Goal: Find specific page/section: Find specific page/section

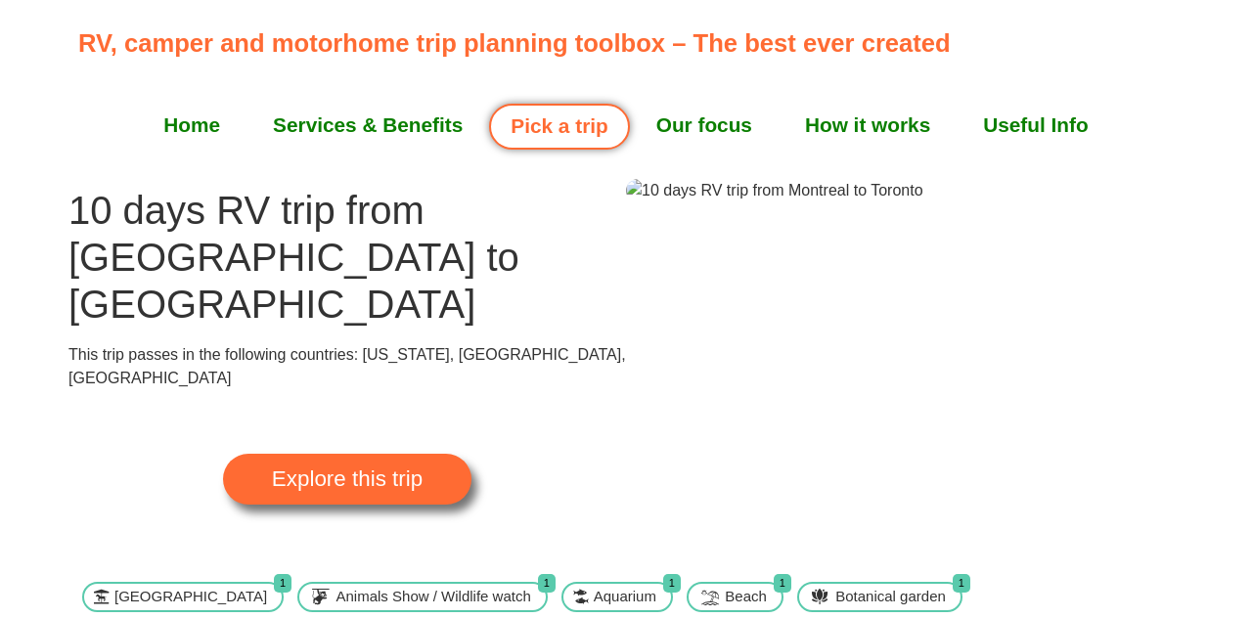
click at [551, 131] on link "Pick a trip" at bounding box center [559, 127] width 140 height 46
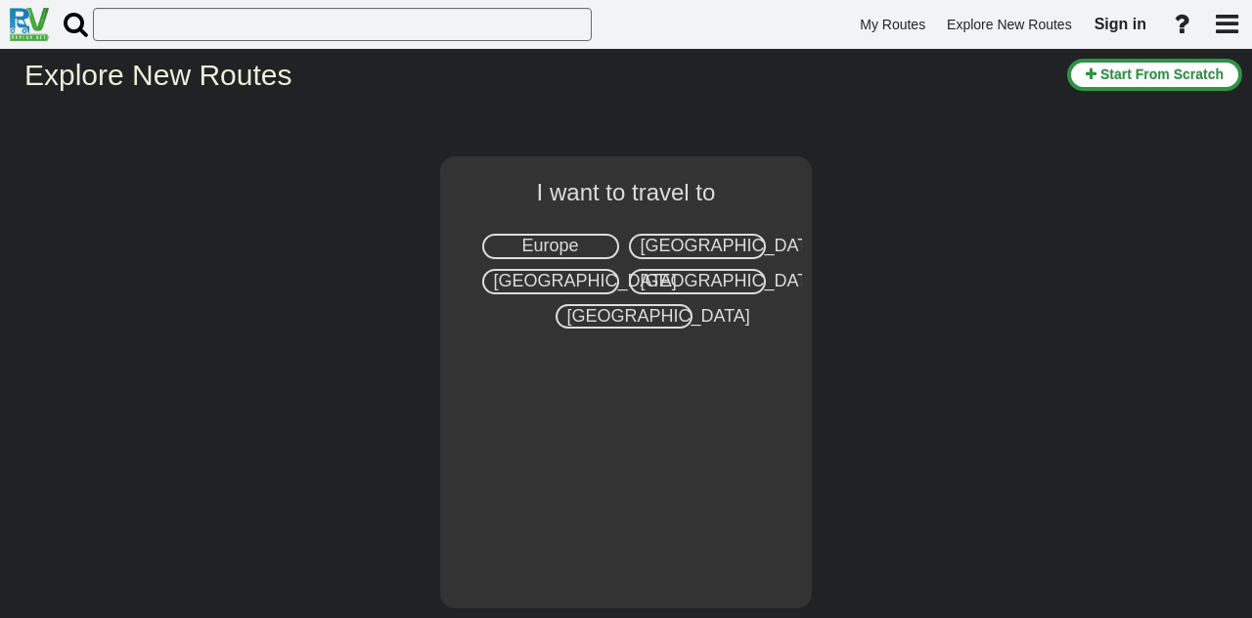
click at [517, 287] on div "Canada" at bounding box center [550, 281] width 137 height 25
select select "number:8"
